Goal: Navigation & Orientation: Find specific page/section

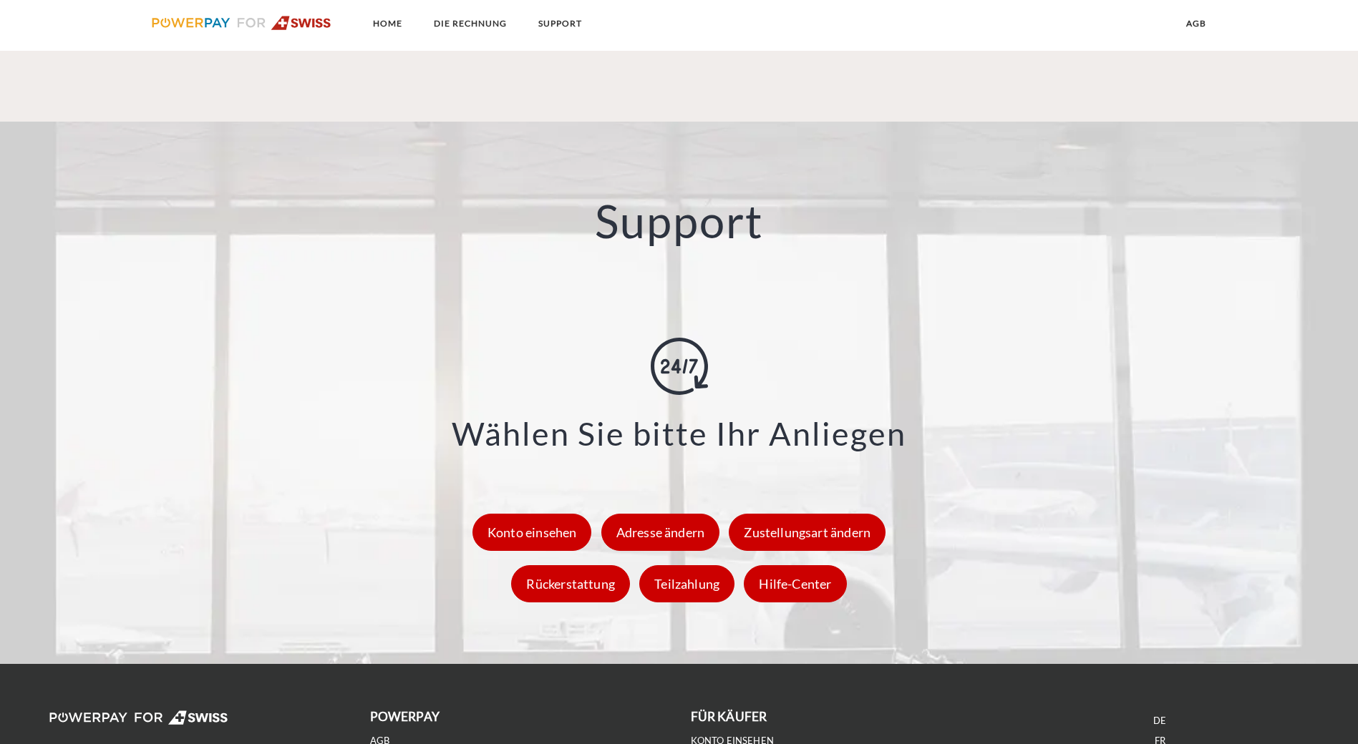
scroll to position [1944, 0]
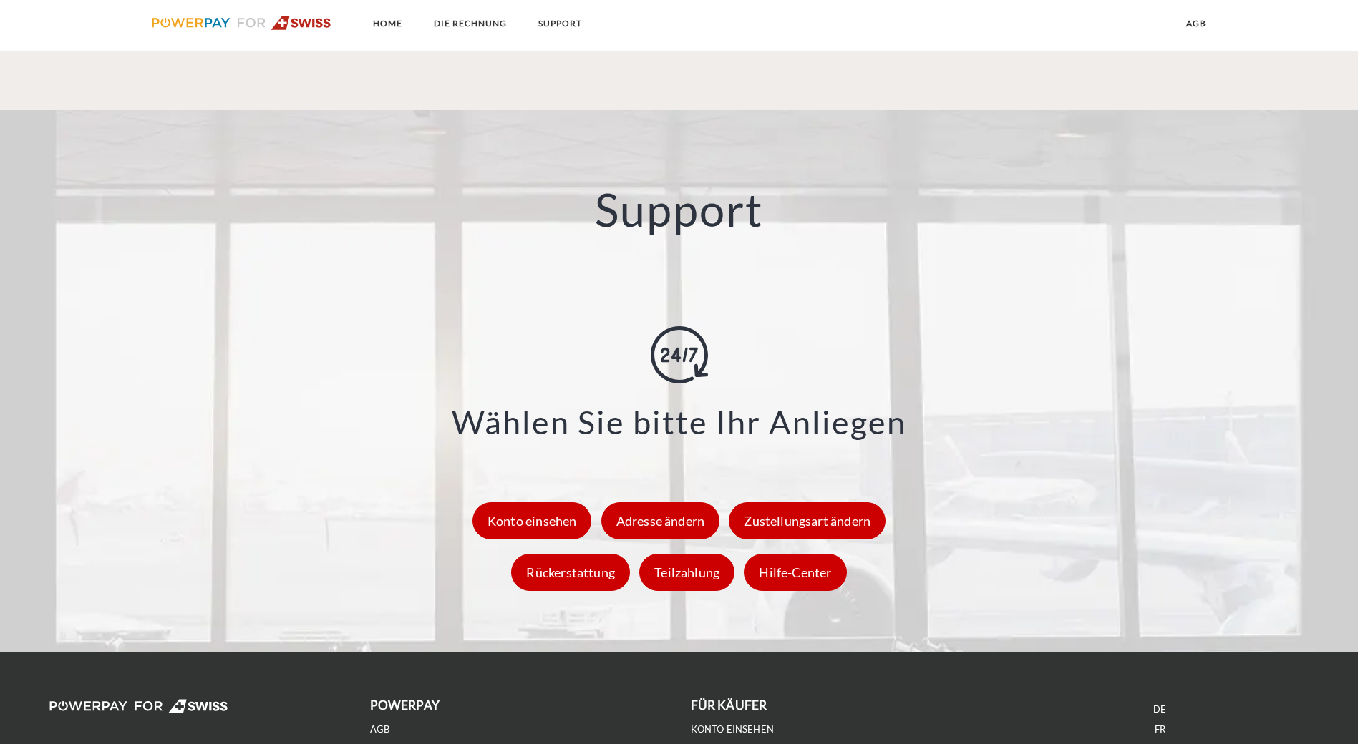
click at [410, 744] on link "IMPRESSUM" at bounding box center [397, 750] width 55 height 12
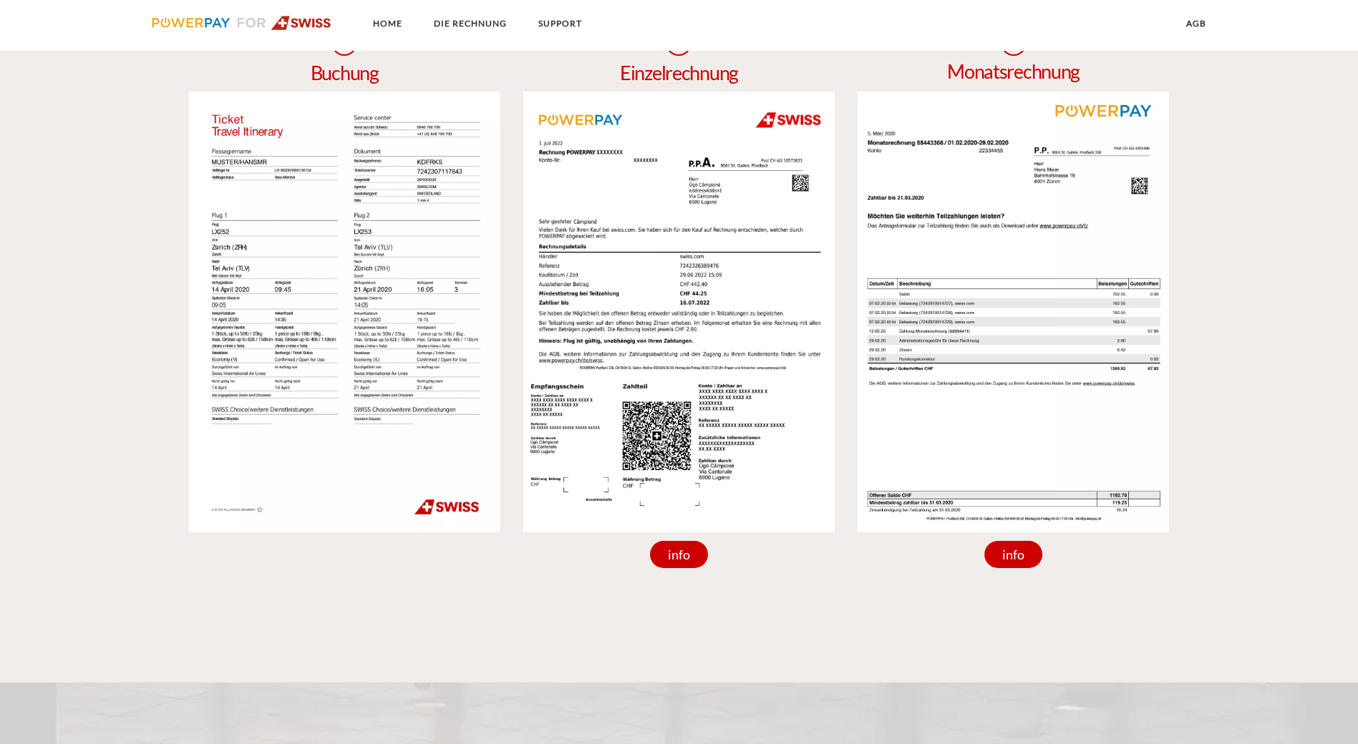
click at [313, 24] on img at bounding box center [242, 23] width 180 height 14
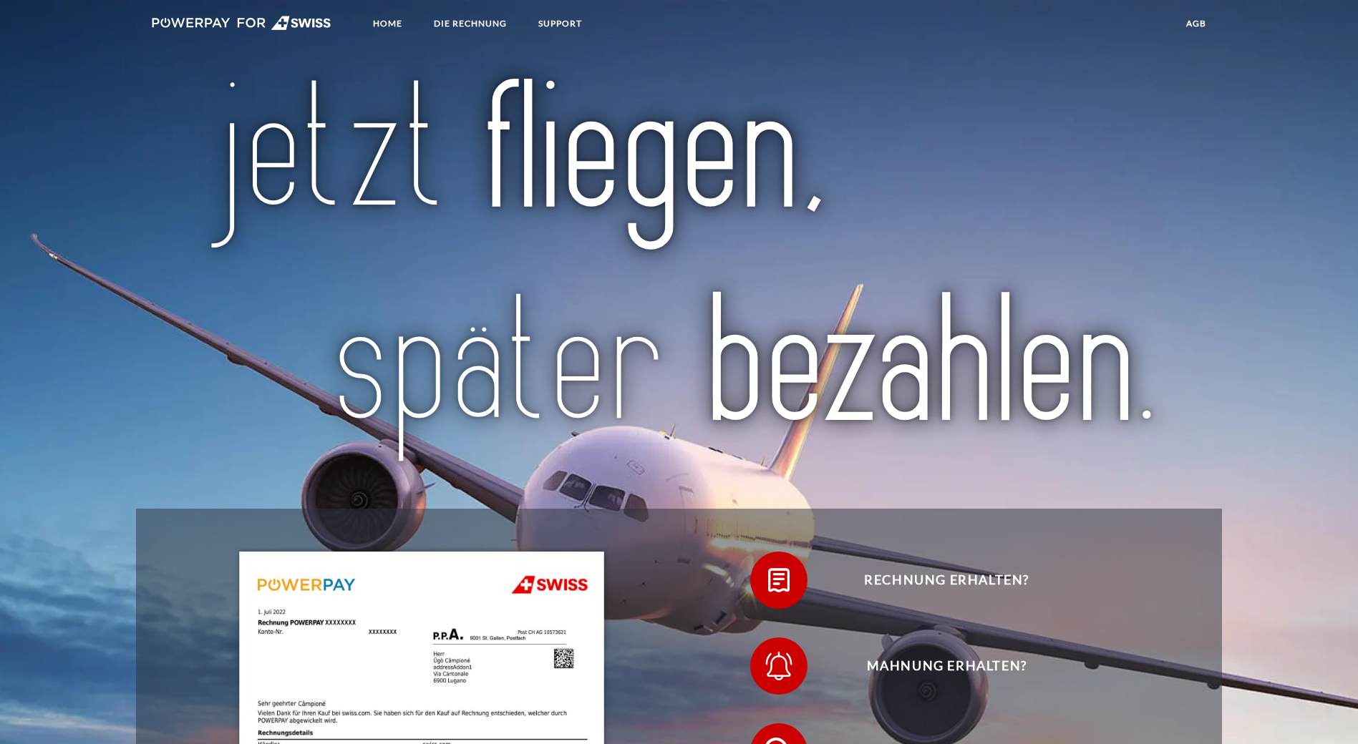
click at [1197, 16] on link "agb" at bounding box center [1196, 24] width 44 height 26
click at [568, 19] on link "SUPPORT" at bounding box center [560, 24] width 68 height 26
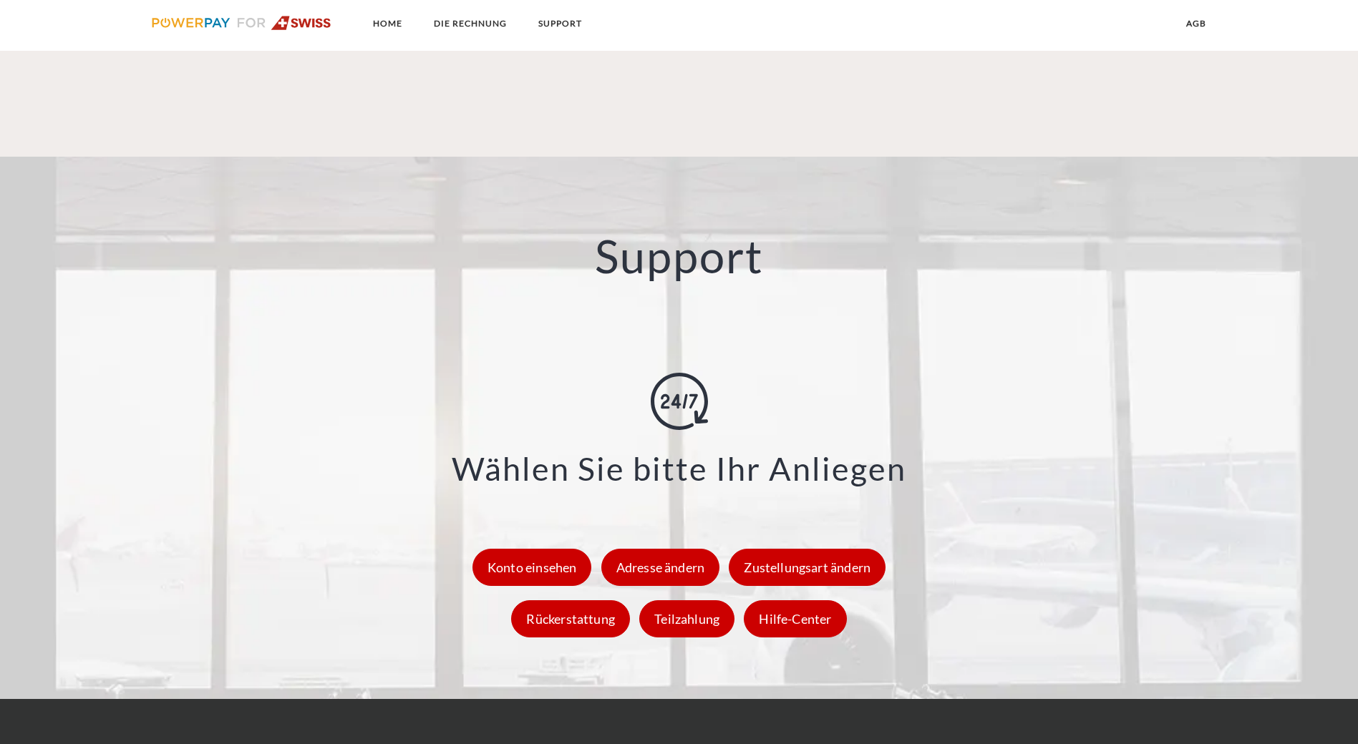
scroll to position [1900, 0]
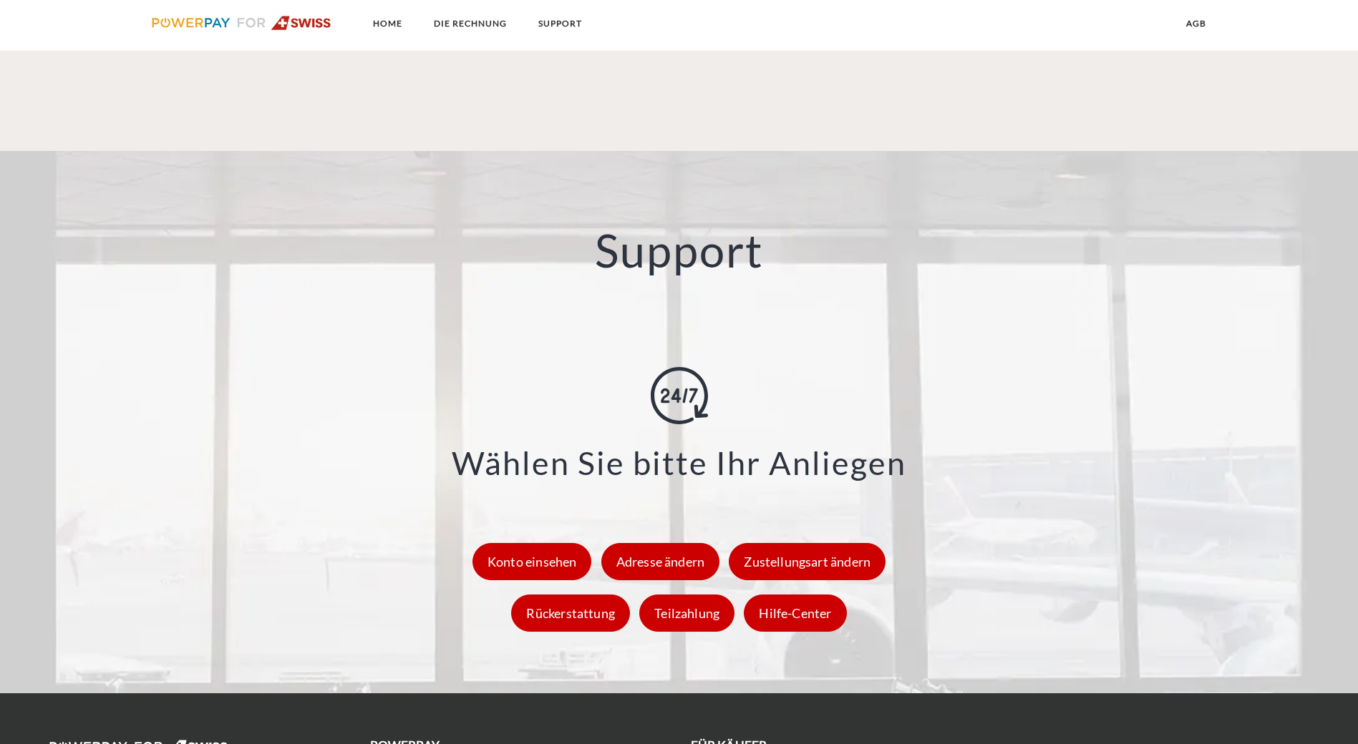
scroll to position [1944, 0]
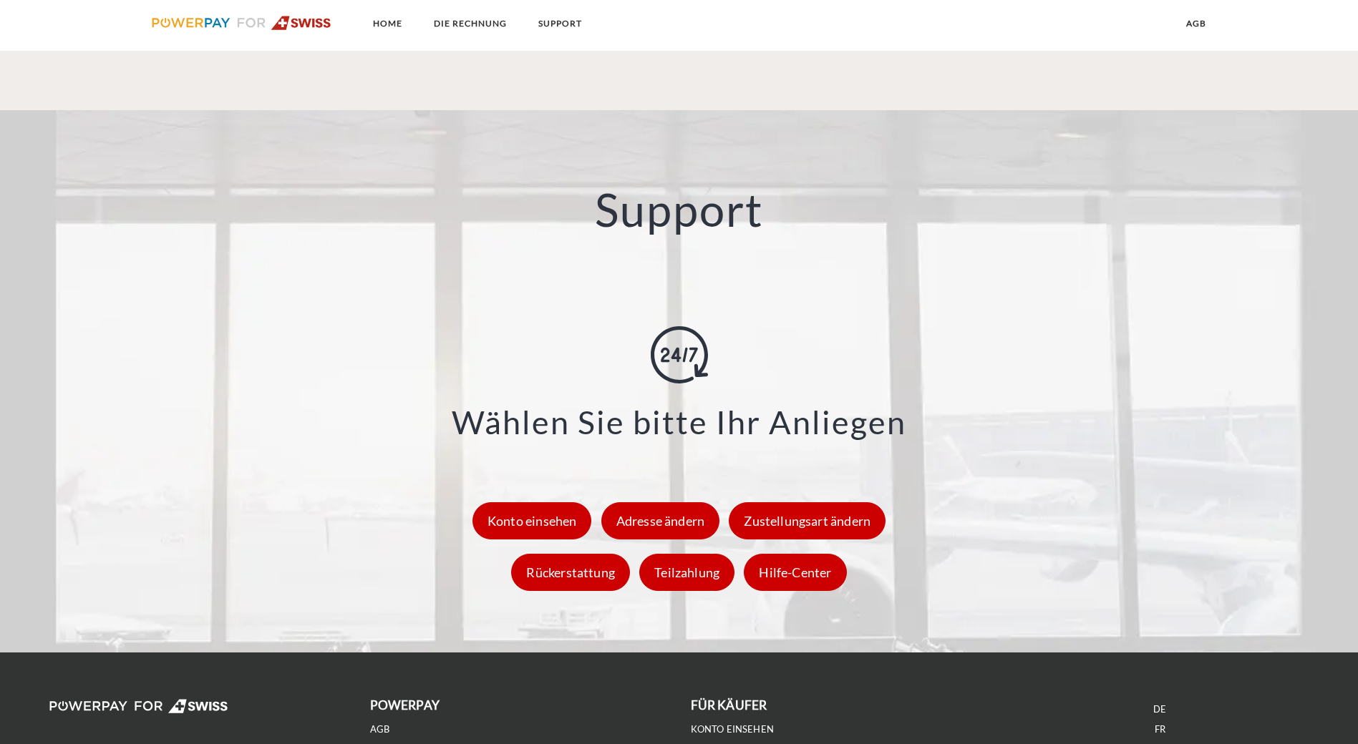
click at [389, 744] on link "IMPRESSUM" at bounding box center [397, 750] width 55 height 12
click at [387, 724] on link "agb" at bounding box center [380, 730] width 20 height 12
click at [292, 31] on link at bounding box center [242, 25] width 204 height 29
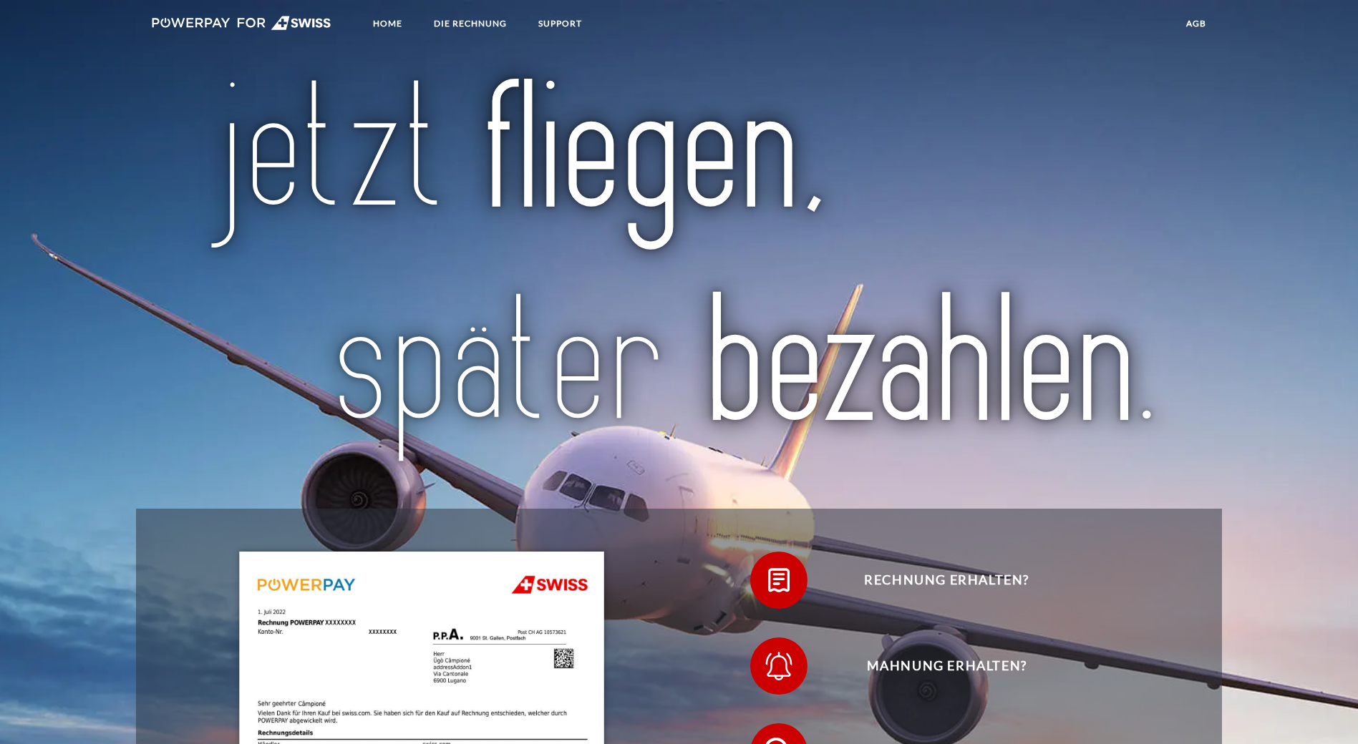
click at [261, 18] on img at bounding box center [242, 23] width 180 height 14
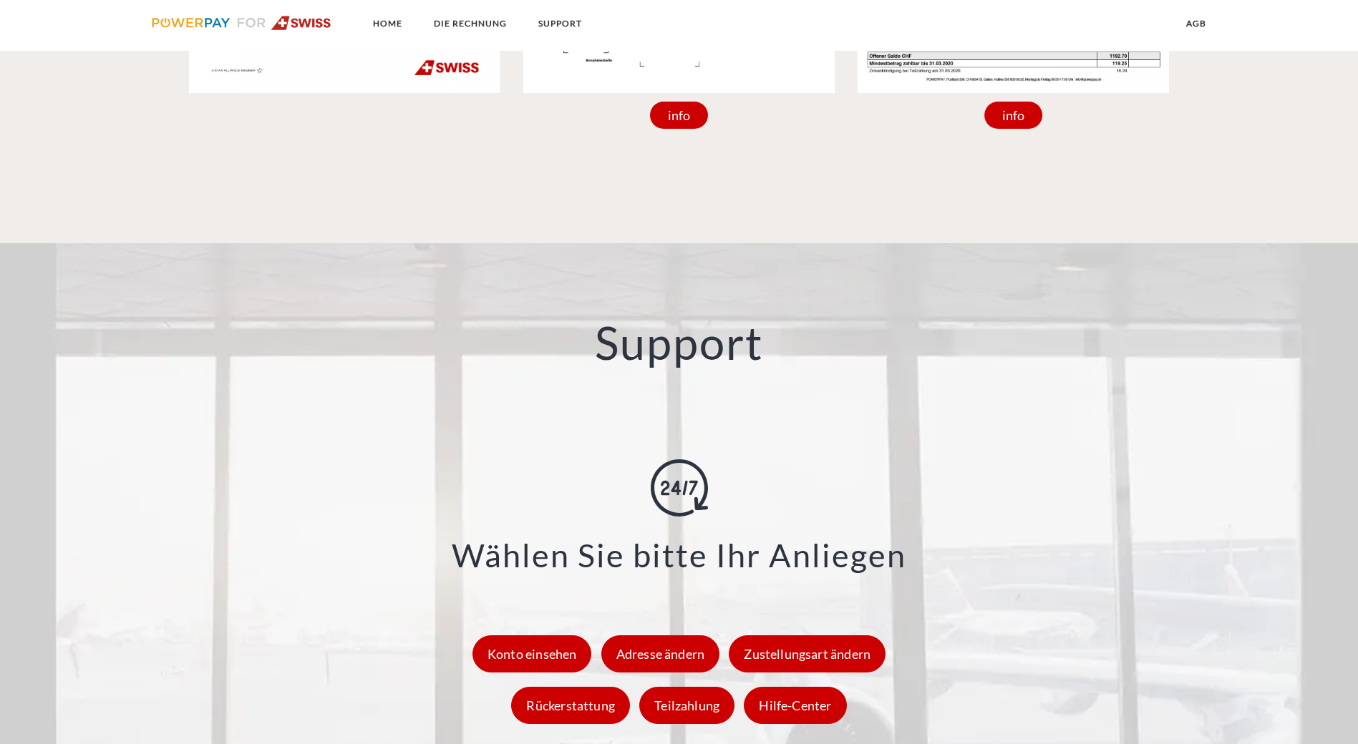
scroll to position [1944, 0]
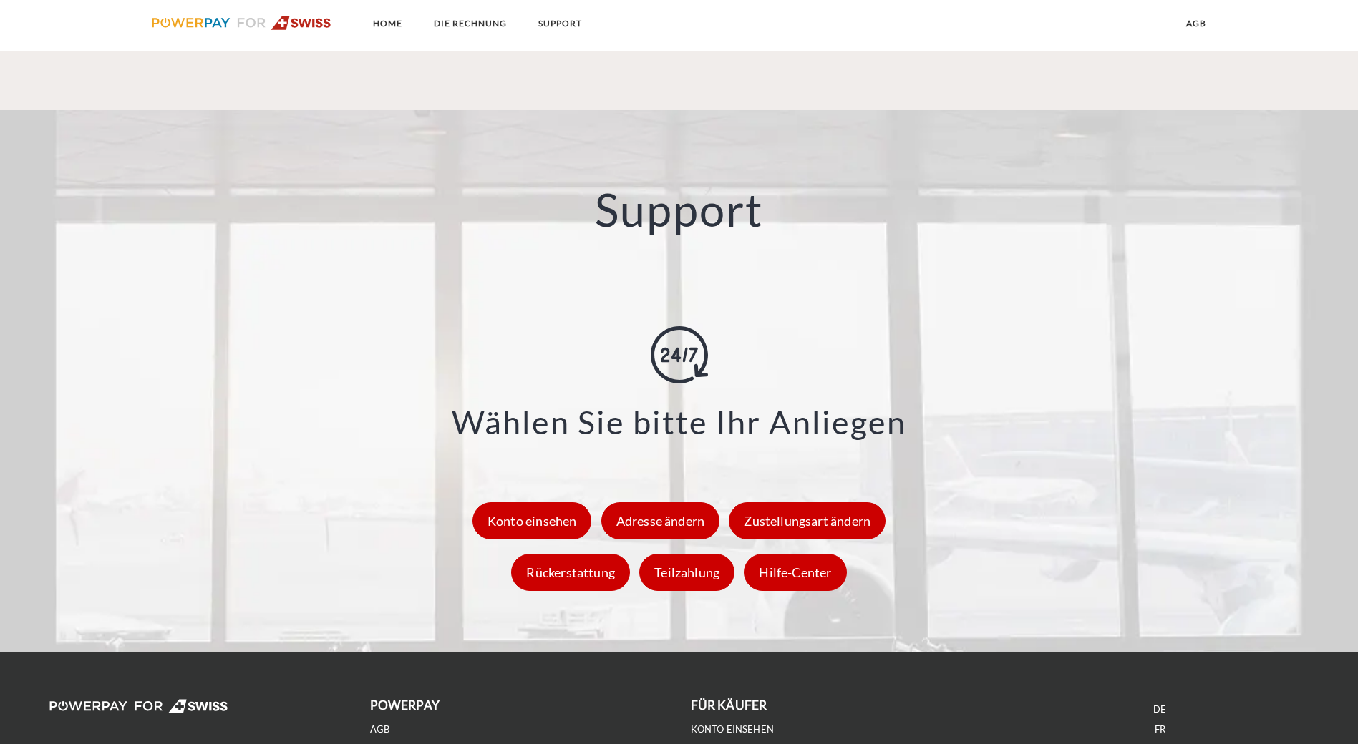
click at [754, 724] on link "Konto einsehen" at bounding box center [733, 730] width 84 height 12
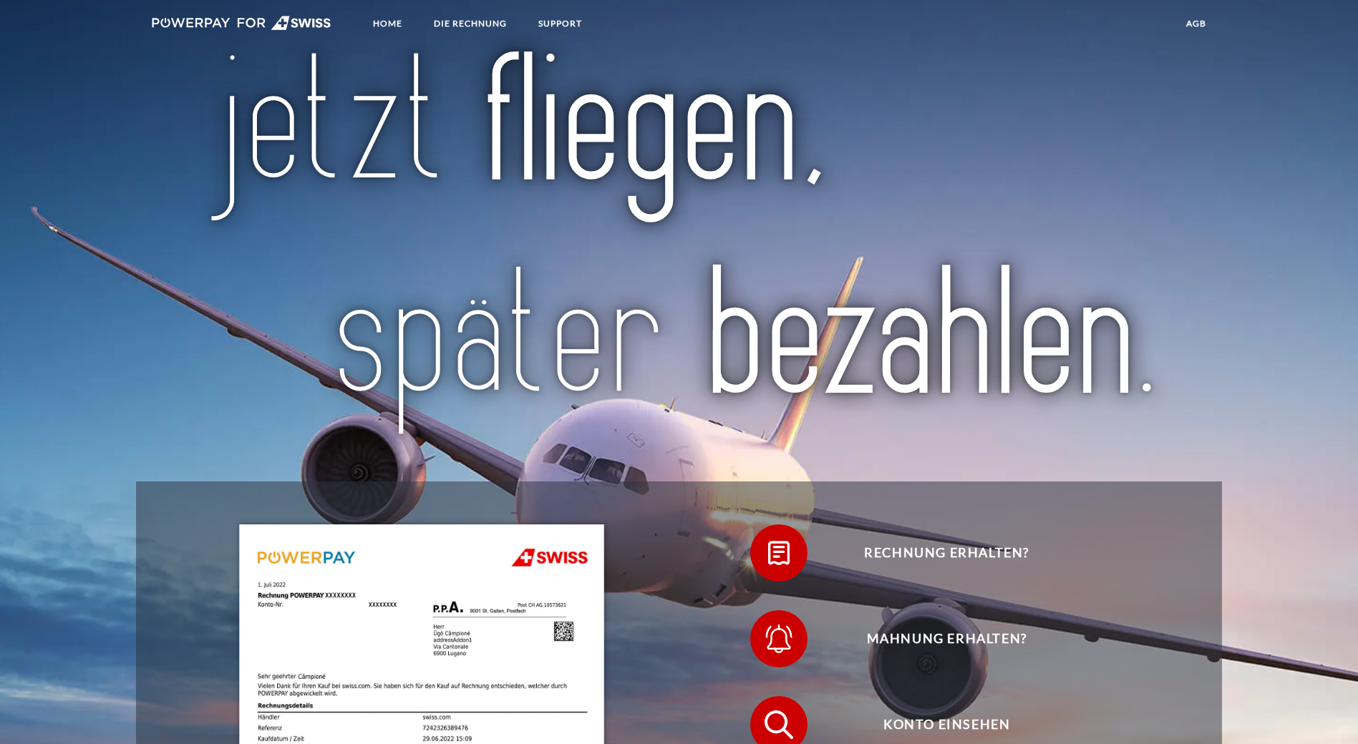
scroll to position [0, 0]
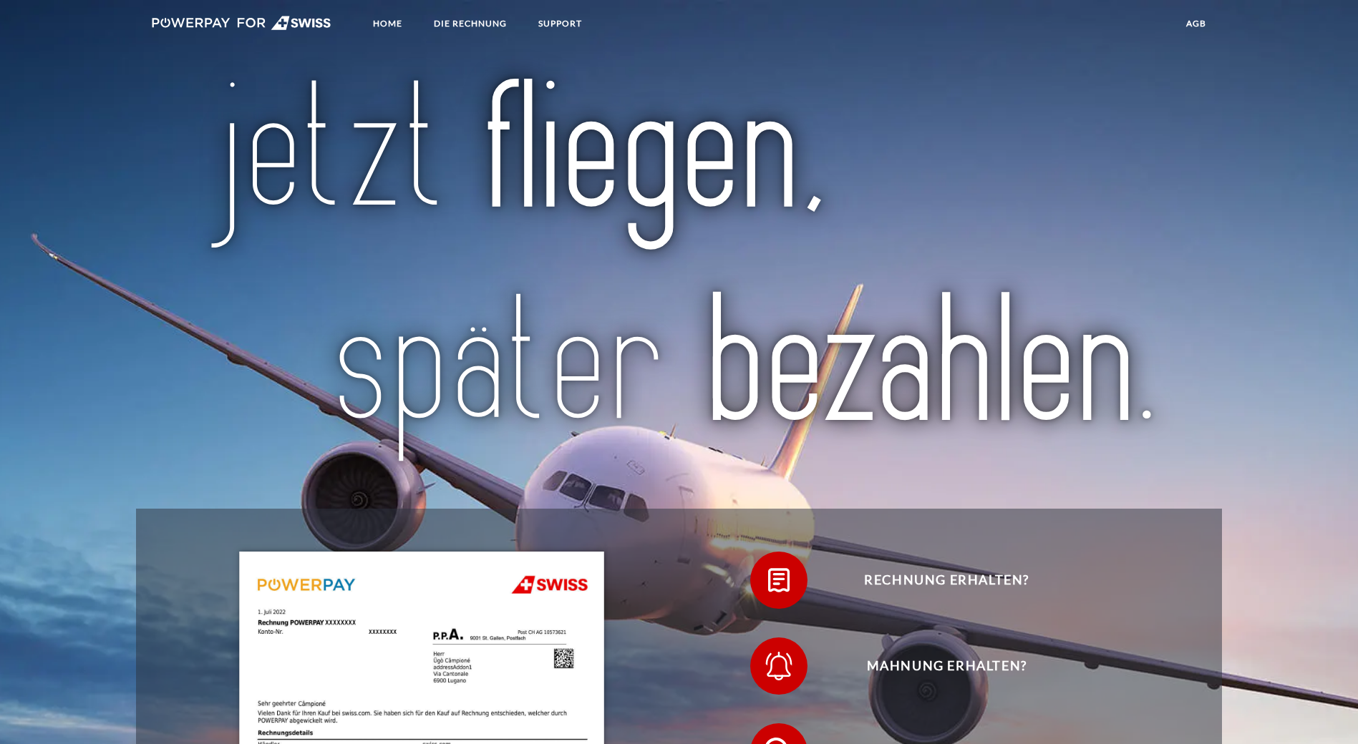
click at [191, 24] on img at bounding box center [242, 23] width 180 height 14
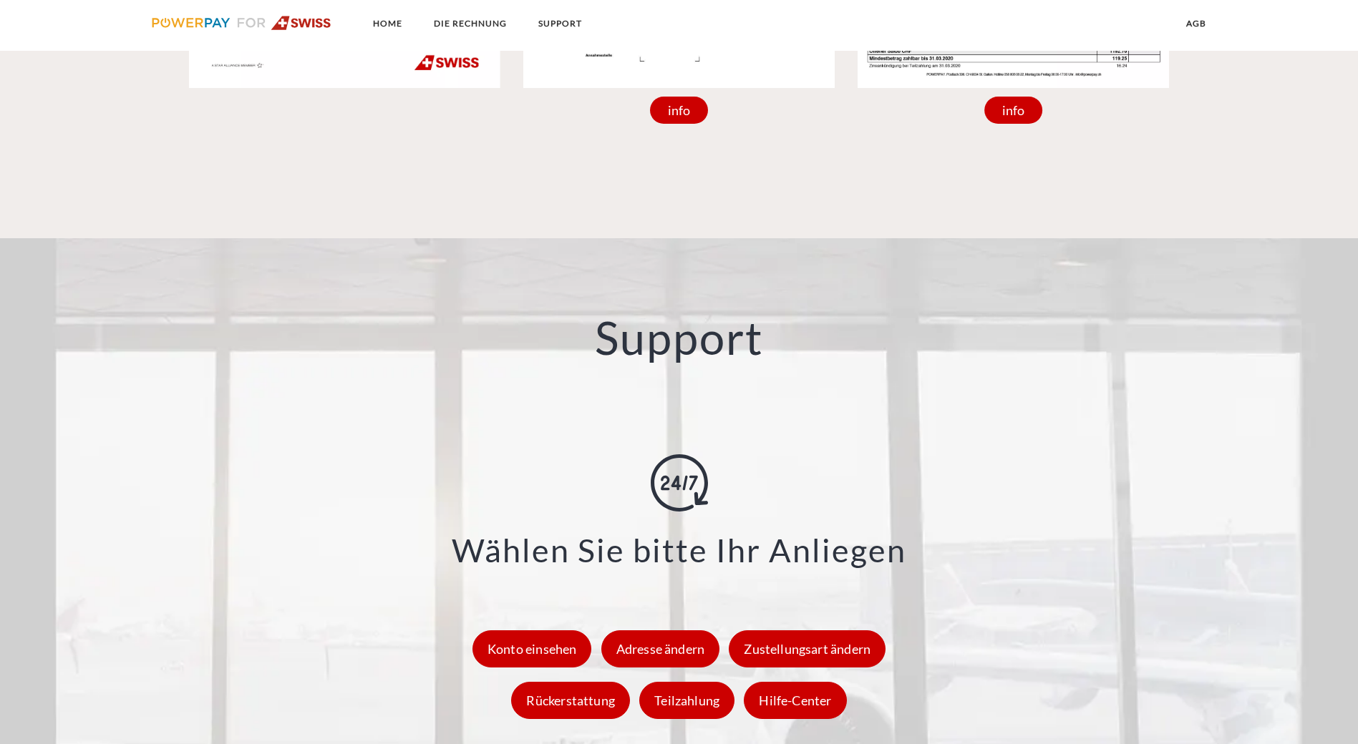
scroll to position [1944, 0]
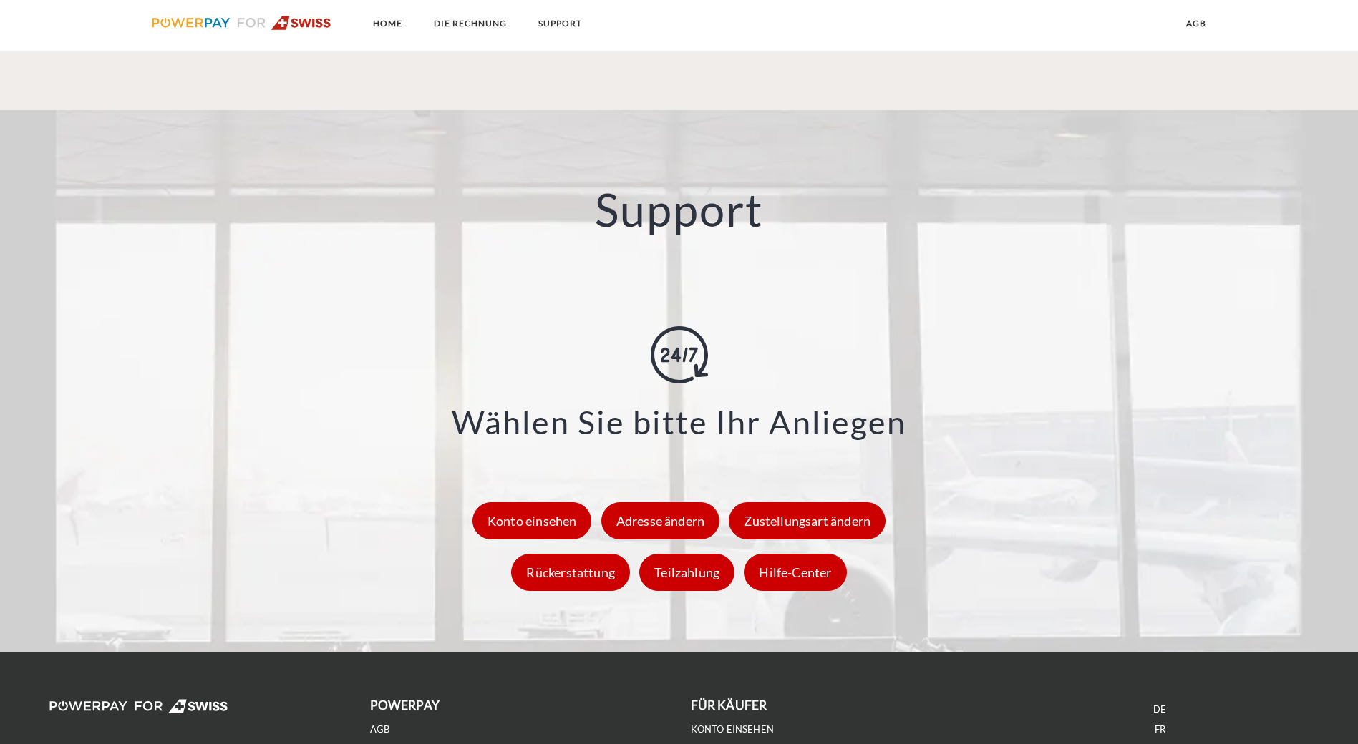
click at [389, 744] on link "IMPRESSUM" at bounding box center [397, 750] width 55 height 12
